Goal: Find specific page/section: Find specific page/section

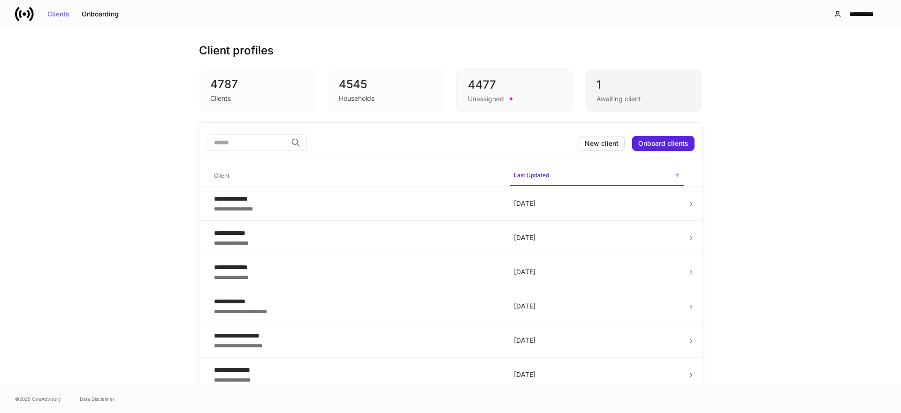
click at [622, 97] on div "Awaiting client" at bounding box center [618, 98] width 45 height 9
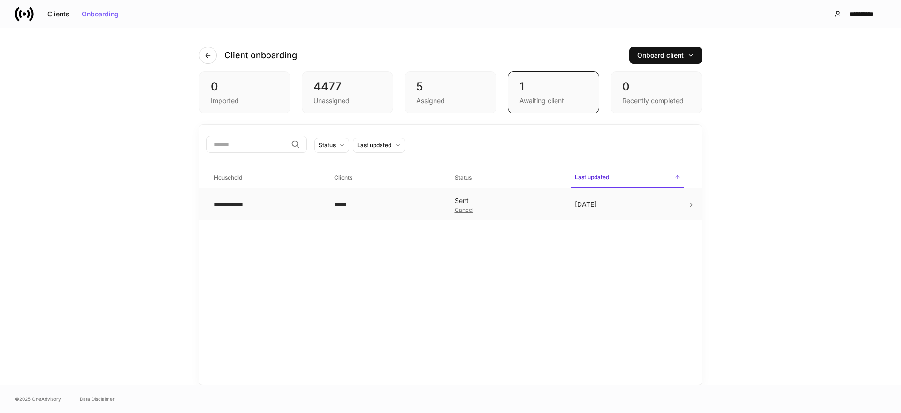
click at [470, 213] on div "Cancel" at bounding box center [463, 210] width 19 height 6
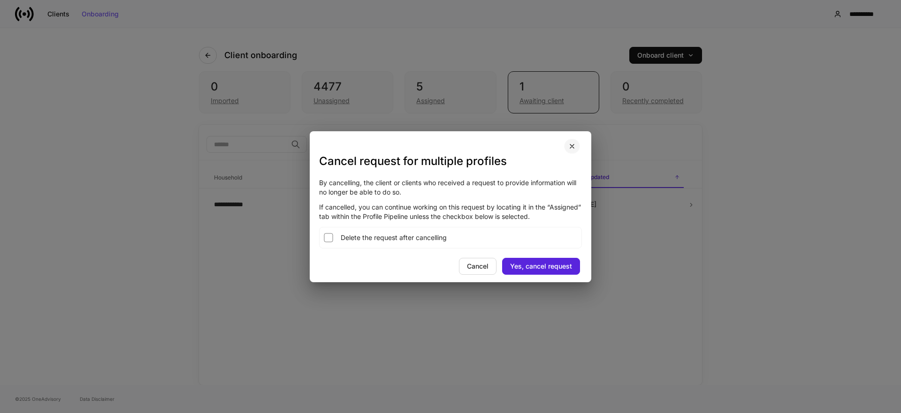
click at [570, 149] on icon "button" at bounding box center [572, 147] width 8 height 8
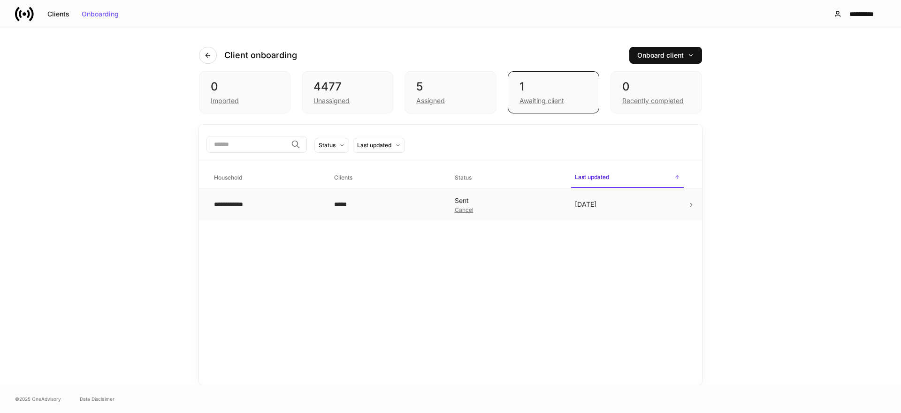
click at [469, 208] on div "Cancel" at bounding box center [463, 210] width 19 height 6
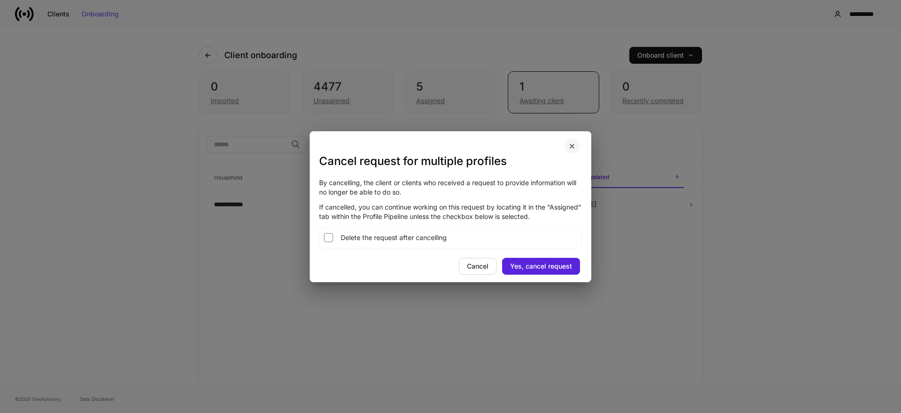
drag, startPoint x: 570, startPoint y: 144, endPoint x: 551, endPoint y: 142, distance: 19.4
click at [570, 144] on icon "button" at bounding box center [572, 146] width 4 height 4
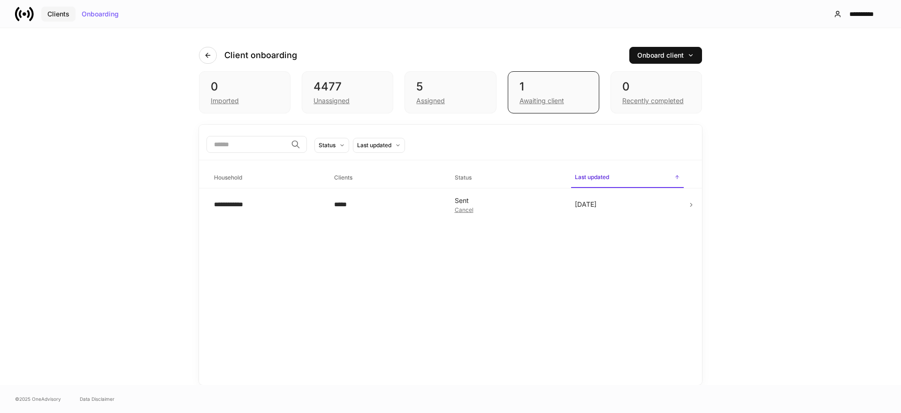
drag, startPoint x: 45, startPoint y: 18, endPoint x: 68, endPoint y: 14, distance: 23.9
click at [45, 18] on button "Clients" at bounding box center [58, 14] width 34 height 15
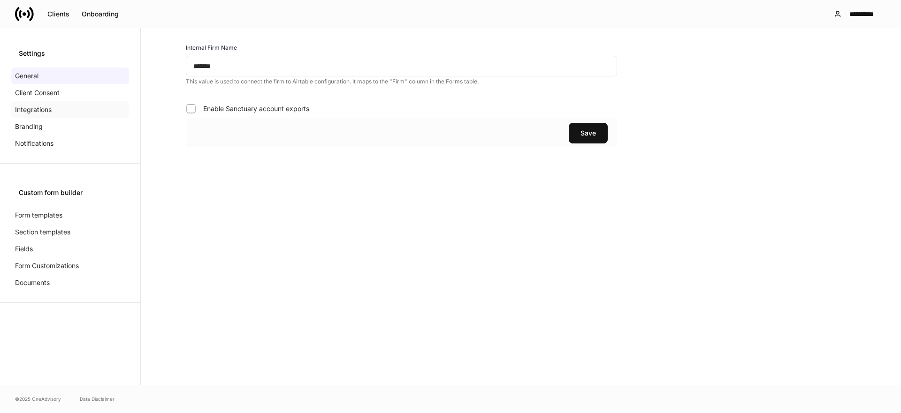
click at [66, 109] on div "Integrations" at bounding box center [70, 109] width 118 height 17
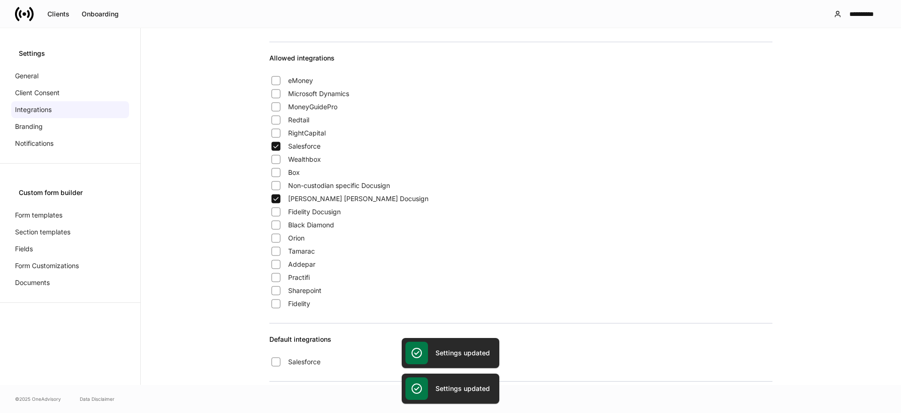
scroll to position [644, 0]
